Goal: Transaction & Acquisition: Purchase product/service

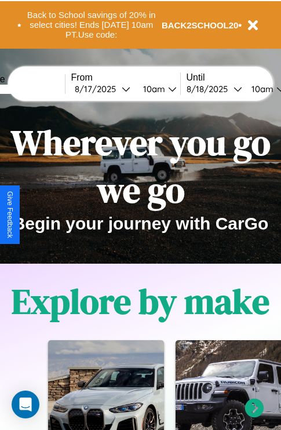
scroll to position [178, 0]
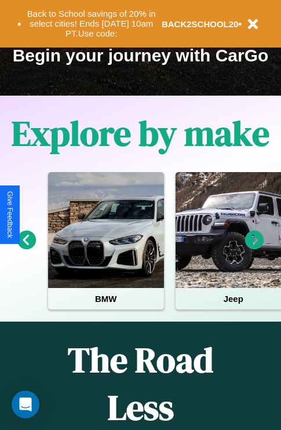
click at [254, 248] on icon at bounding box center [254, 240] width 19 height 19
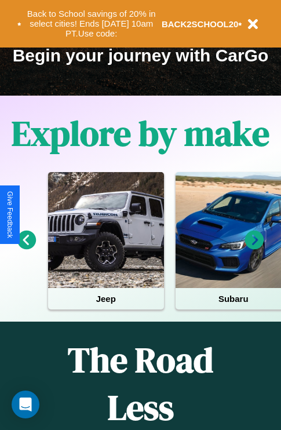
click at [26, 248] on icon at bounding box center [26, 240] width 19 height 19
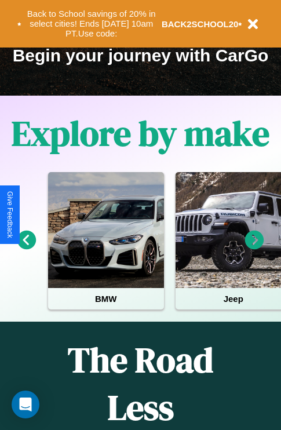
click at [254, 248] on icon at bounding box center [254, 240] width 19 height 19
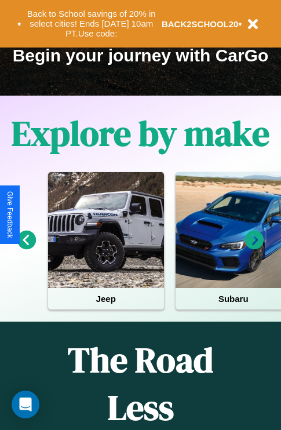
click at [254, 248] on icon at bounding box center [254, 240] width 19 height 19
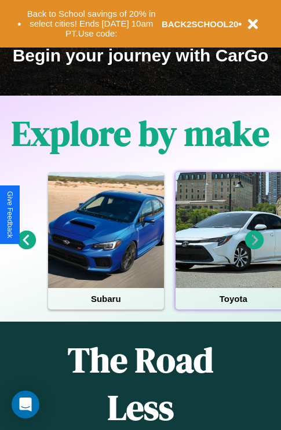
click at [232, 248] on div at bounding box center [234, 230] width 116 height 116
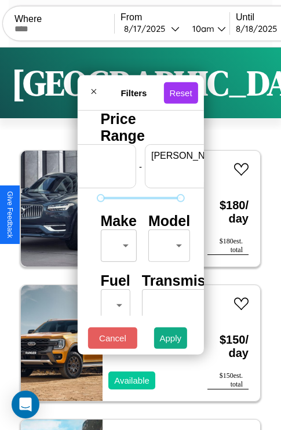
scroll to position [0, 72]
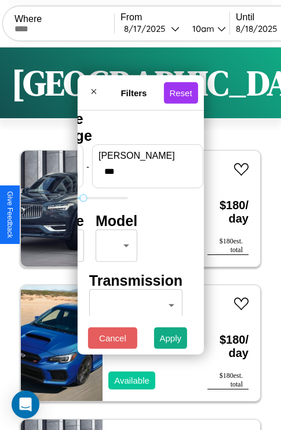
type input "***"
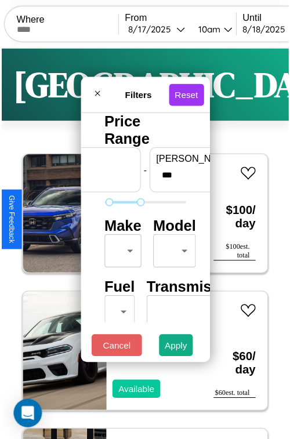
scroll to position [34, 0]
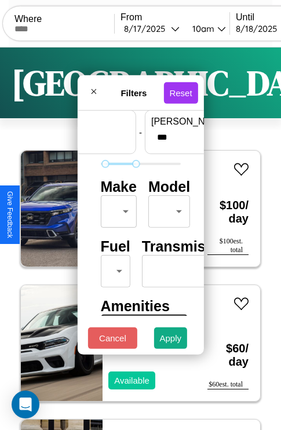
type input "**"
click at [116, 209] on body "CarGo Where From [DATE] 10am Until [DATE] 10am Become a Host Login Sign Up Toky…" at bounding box center [140, 239] width 281 height 478
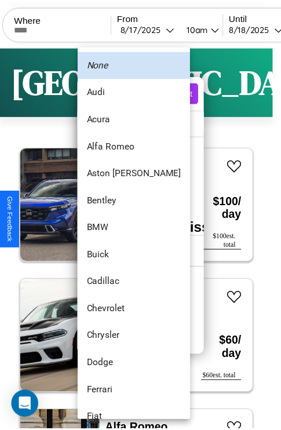
scroll to position [78, 0]
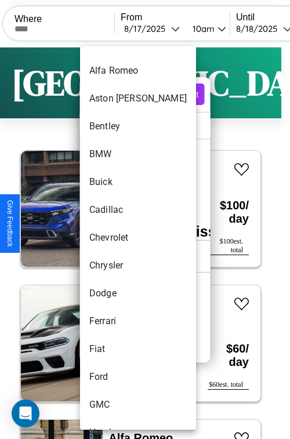
click at [116, 238] on li "Chevrolet" at bounding box center [138, 238] width 116 height 28
type input "*********"
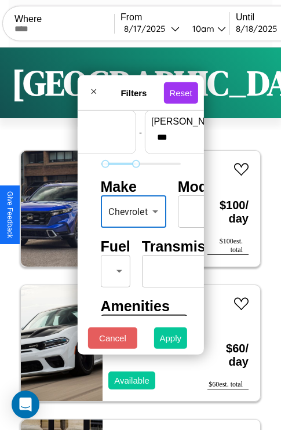
click at [171, 341] on button "Apply" at bounding box center [171, 337] width 34 height 21
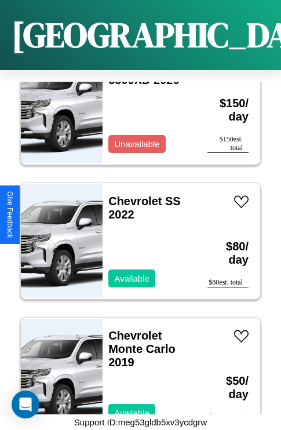
scroll to position [87, 0]
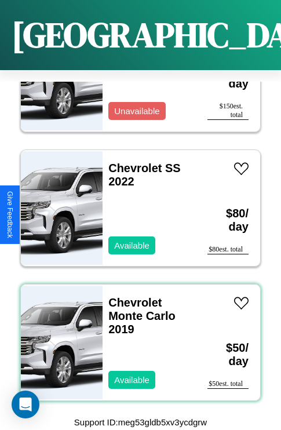
click at [136, 336] on div "Chevrolet Monte Carlo 2019 Available" at bounding box center [149, 343] width 93 height 116
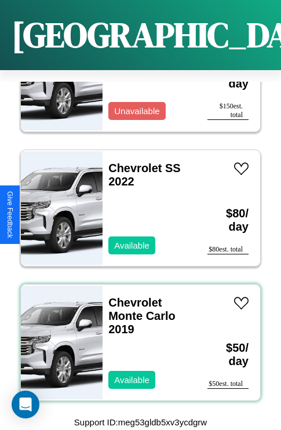
click at [136, 336] on div "Chevrolet Monte Carlo 2019 Available" at bounding box center [149, 343] width 93 height 116
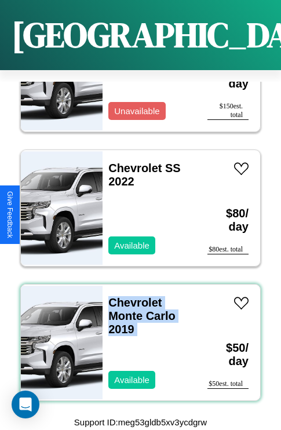
click at [136, 336] on div "Chevrolet Monte Carlo 2019 Available" at bounding box center [149, 343] width 93 height 116
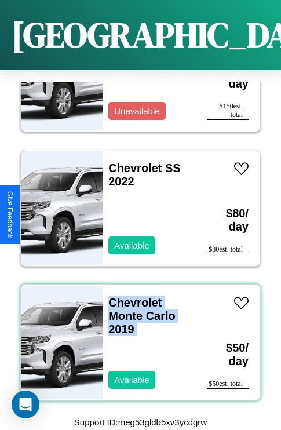
click at [136, 336] on div "Chevrolet Monte Carlo 2019 Available" at bounding box center [149, 343] width 93 height 116
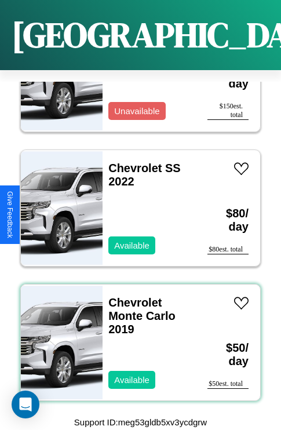
click at [136, 336] on div "Chevrolet Monte Carlo 2019 Available" at bounding box center [149, 343] width 93 height 116
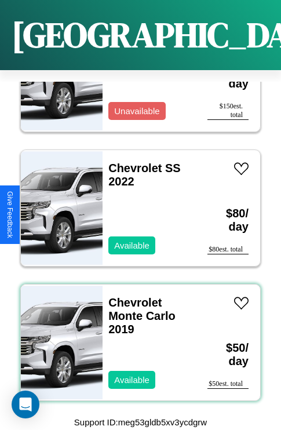
click at [136, 336] on div "Chevrolet Monte Carlo 2019 Available" at bounding box center [149, 343] width 93 height 116
click at [132, 296] on link "Chevrolet Monte Carlo 2019" at bounding box center [141, 315] width 67 height 39
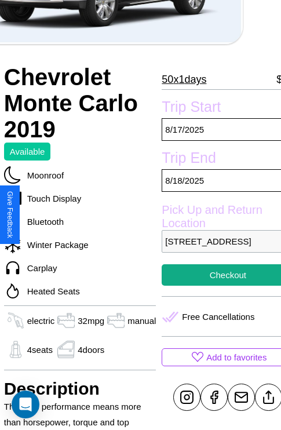
scroll to position [195, 46]
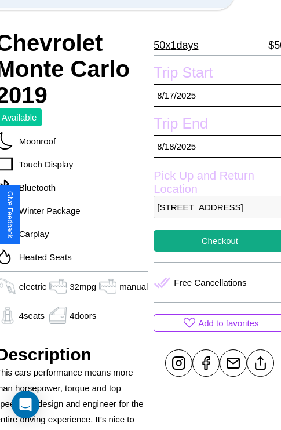
click at [215, 214] on p "2320 Market Street Tokyo 69189 Japan" at bounding box center [220, 207] width 132 height 23
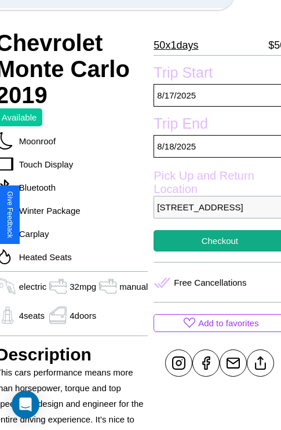
click at [215, 214] on p "2320 Market Street Tokyo 69189 Japan" at bounding box center [220, 207] width 132 height 23
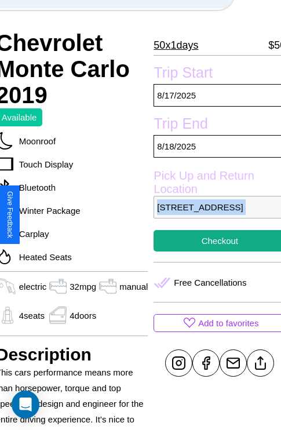
click at [215, 214] on p "2320 Market Street Tokyo 69189 Japan" at bounding box center [220, 207] width 132 height 23
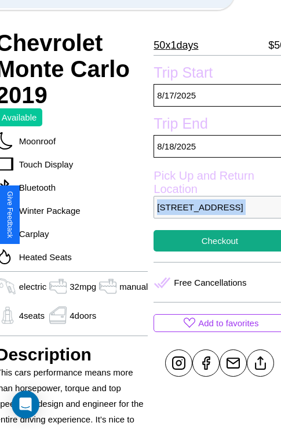
click at [215, 214] on p "2320 Market Street Tokyo 69189 Japan" at bounding box center [220, 207] width 132 height 23
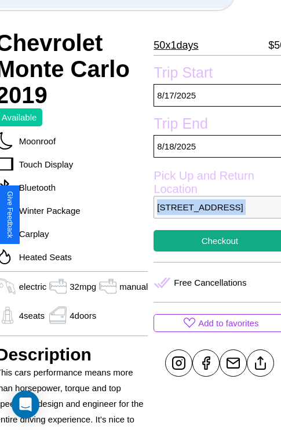
click at [215, 214] on p "2320 Market Street Tokyo 69189 Japan" at bounding box center [220, 207] width 132 height 23
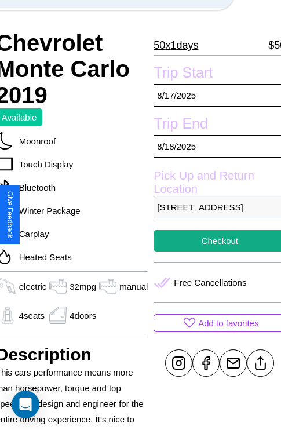
scroll to position [236, 46]
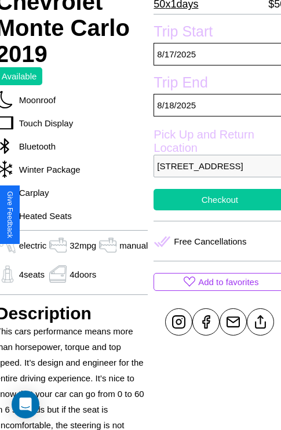
click at [215, 210] on button "Checkout" at bounding box center [220, 199] width 132 height 21
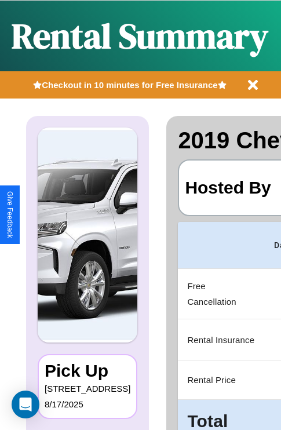
scroll to position [0, 219]
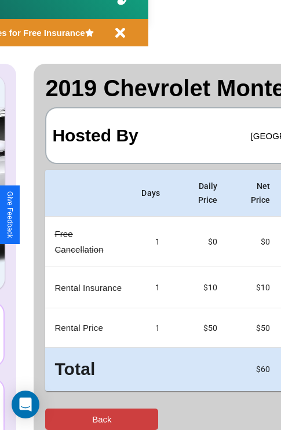
click at [56, 419] on button "Back" at bounding box center [101, 419] width 113 height 21
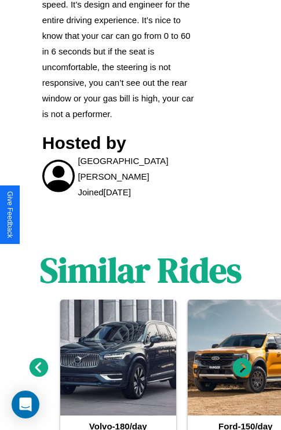
scroll to position [639, 0]
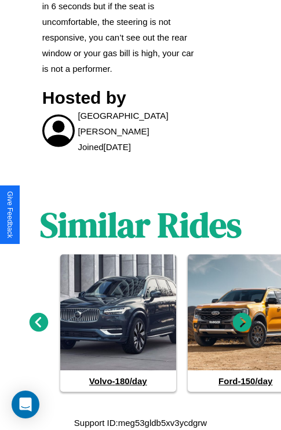
click at [38, 322] on icon at bounding box center [39, 322] width 19 height 19
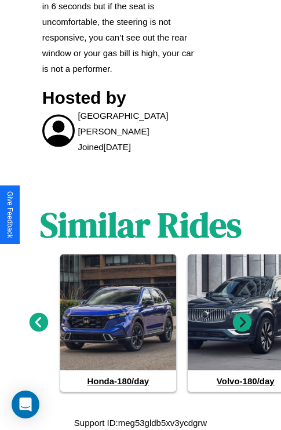
click at [242, 322] on icon at bounding box center [242, 322] width 19 height 19
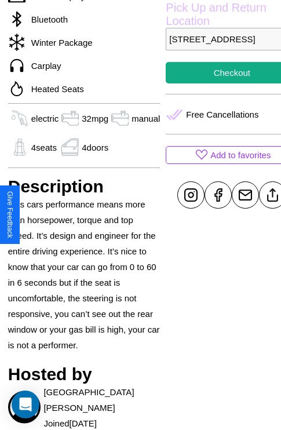
scroll to position [358, 35]
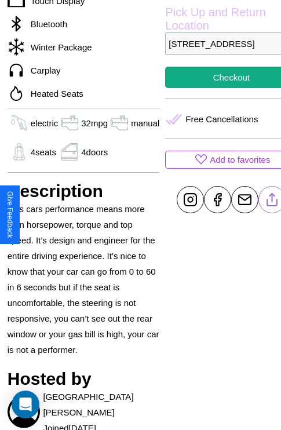
click at [272, 202] on line at bounding box center [272, 198] width 0 height 8
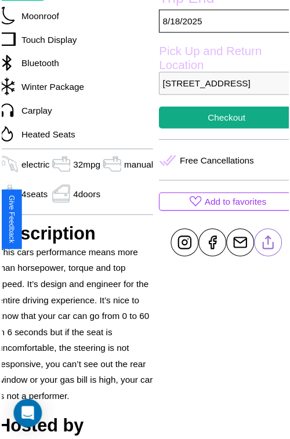
scroll to position [318, 46]
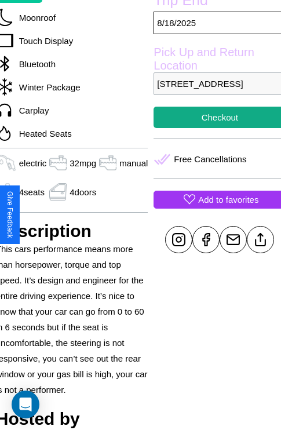
click at [215, 207] on p "Add to favorites" at bounding box center [228, 200] width 60 height 16
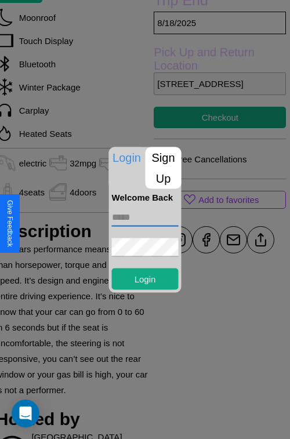
click at [145, 217] on input "text" at bounding box center [145, 216] width 67 height 19
type input "**********"
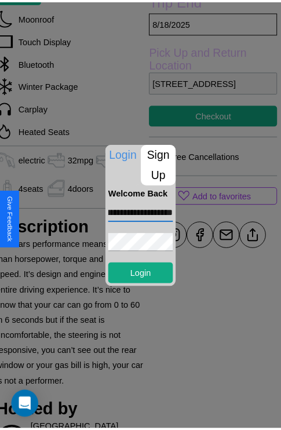
scroll to position [0, 0]
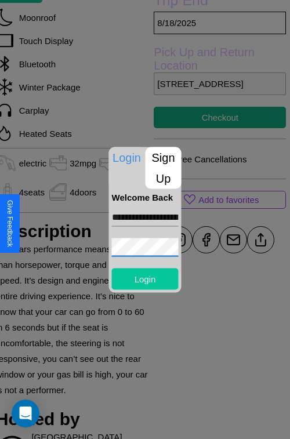
click at [145, 278] on button "Login" at bounding box center [145, 278] width 67 height 21
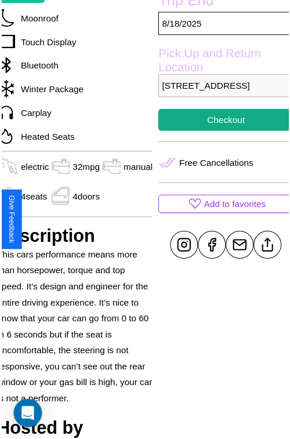
scroll to position [236, 46]
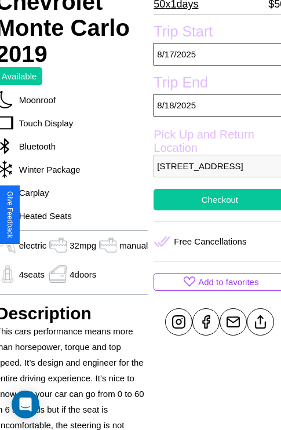
click at [215, 210] on button "Checkout" at bounding box center [220, 199] width 132 height 21
